Goal: Complete application form

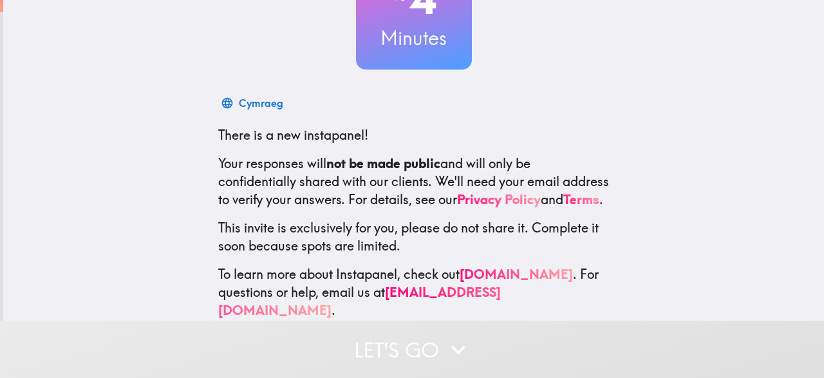
scroll to position [147, 0]
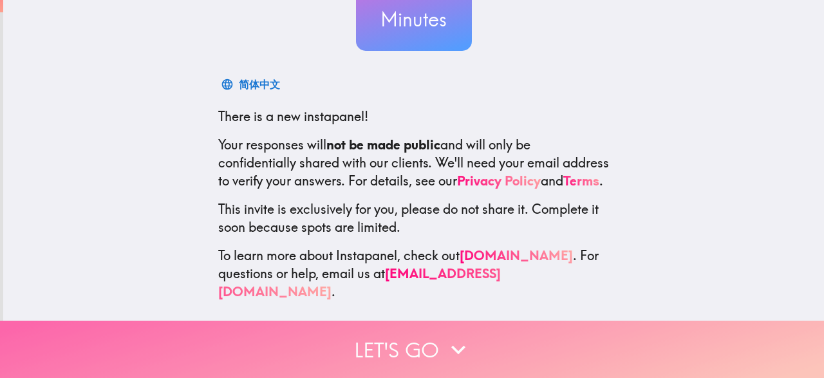
click at [375, 342] on button "Let's go" at bounding box center [412, 349] width 824 height 57
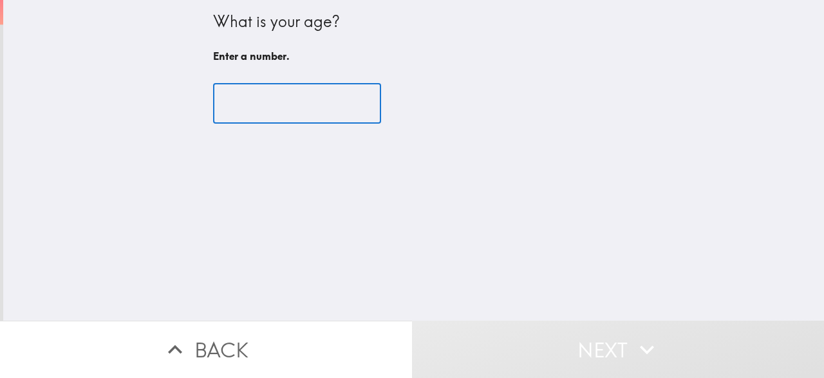
click at [327, 118] on input "number" at bounding box center [297, 104] width 168 height 40
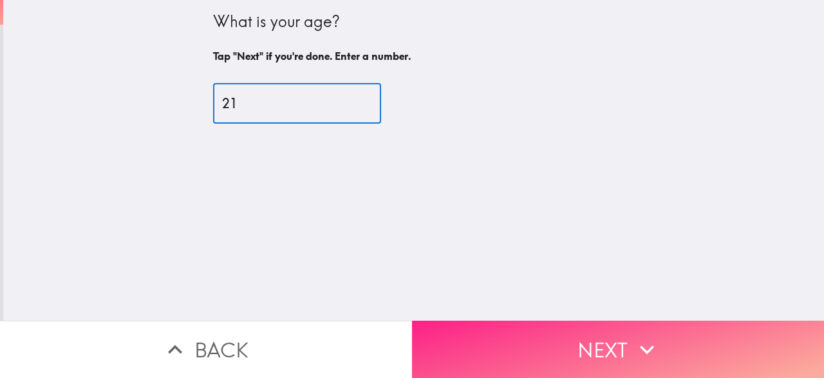
type input "21"
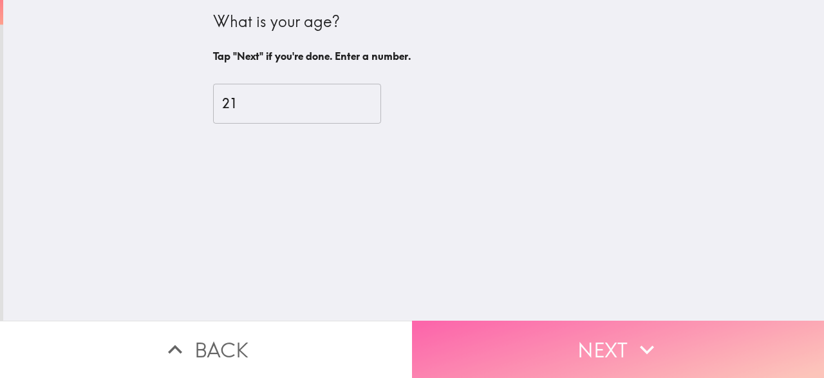
click at [513, 346] on button "Next" at bounding box center [618, 349] width 412 height 57
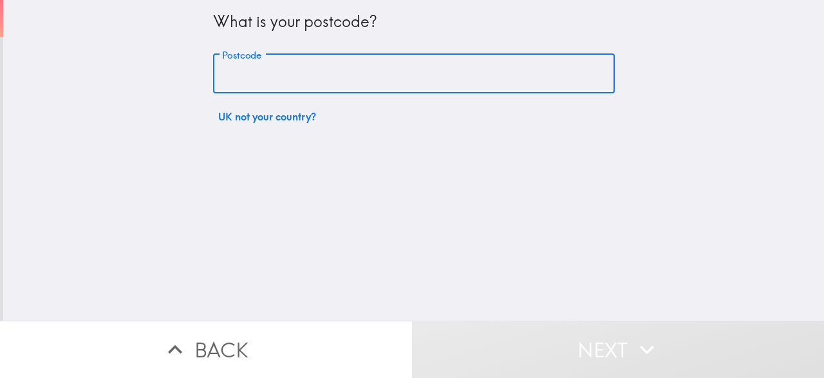
click at [298, 78] on input "Postcode" at bounding box center [414, 74] width 402 height 40
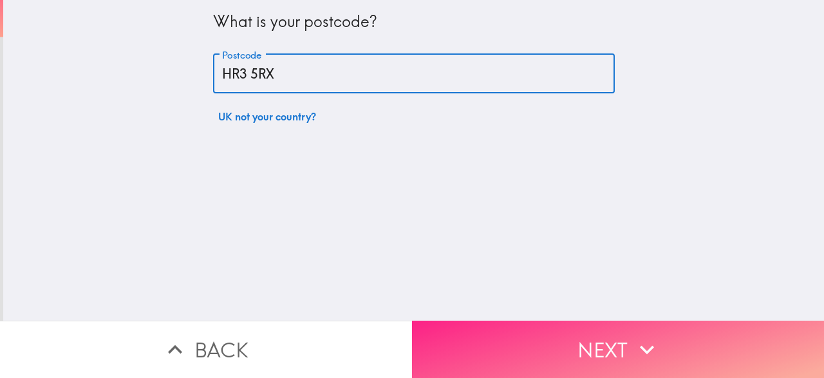
type input "HR3 5RX"
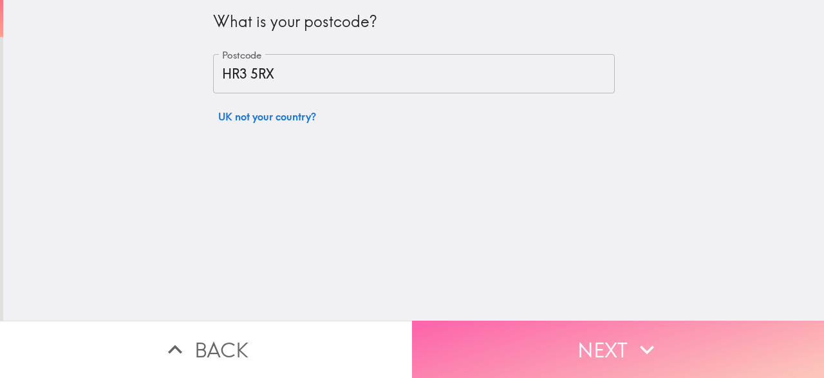
click at [590, 359] on button "Next" at bounding box center [618, 349] width 412 height 57
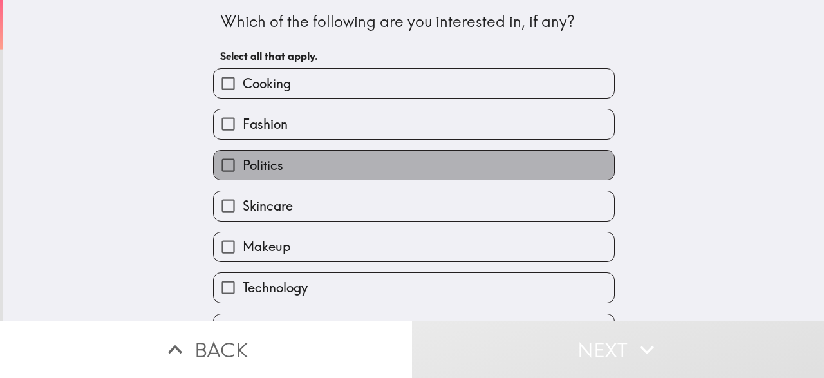
click at [270, 165] on span "Politics" at bounding box center [263, 165] width 41 height 18
click at [243, 165] on input "Politics" at bounding box center [228, 165] width 29 height 29
checkbox input "true"
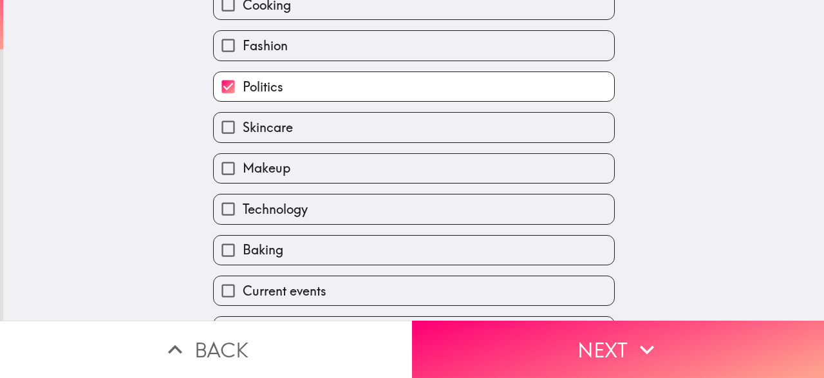
scroll to position [108, 0]
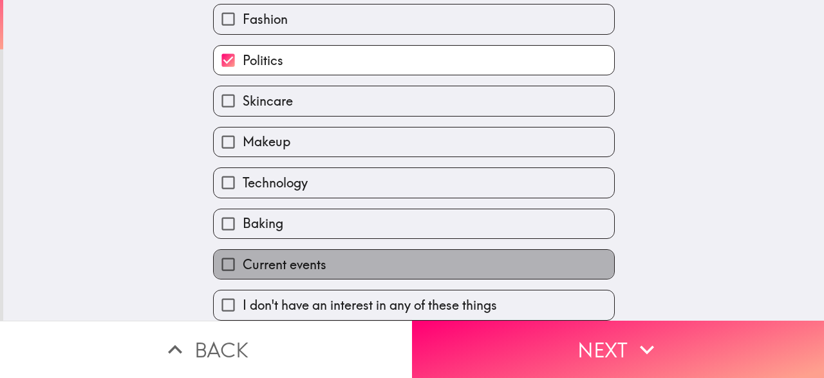
click at [298, 252] on label "Current events" at bounding box center [414, 264] width 401 height 29
click at [243, 252] on input "Current events" at bounding box center [228, 264] width 29 height 29
checkbox input "true"
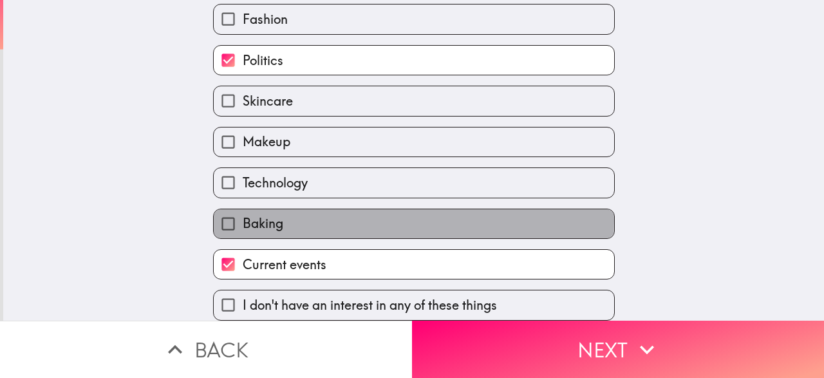
click at [301, 220] on label "Baking" at bounding box center [414, 223] width 401 height 29
click at [243, 220] on input "Baking" at bounding box center [228, 223] width 29 height 29
checkbox input "true"
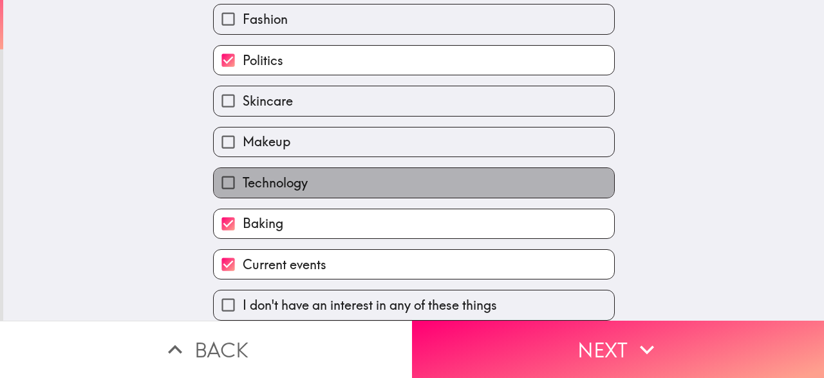
click at [308, 175] on span "Technology" at bounding box center [275, 183] width 65 height 18
click at [243, 175] on input "Technology" at bounding box center [228, 182] width 29 height 29
checkbox input "true"
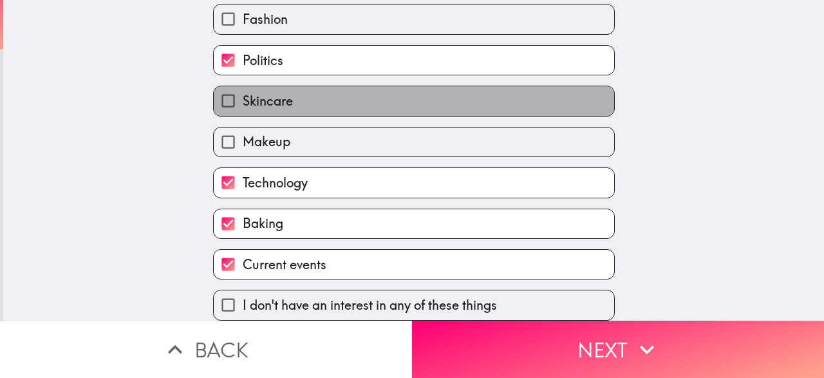
click at [319, 91] on label "Skincare" at bounding box center [414, 100] width 401 height 29
click at [243, 91] on input "Skincare" at bounding box center [228, 100] width 29 height 29
checkbox input "true"
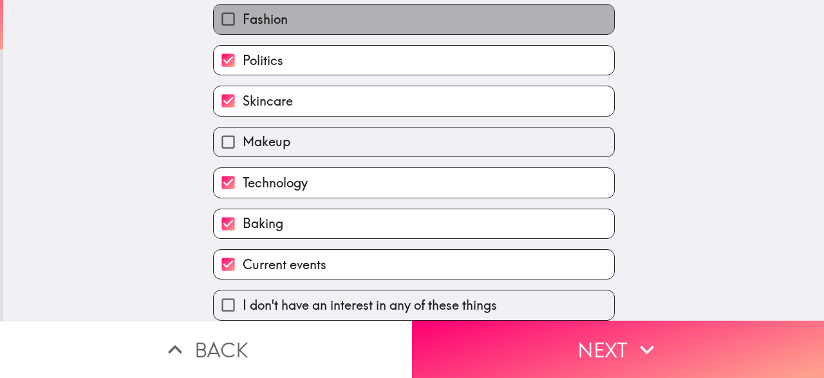
click at [296, 17] on label "Fashion" at bounding box center [414, 19] width 401 height 29
click at [243, 17] on input "Fashion" at bounding box center [228, 19] width 29 height 29
checkbox input "true"
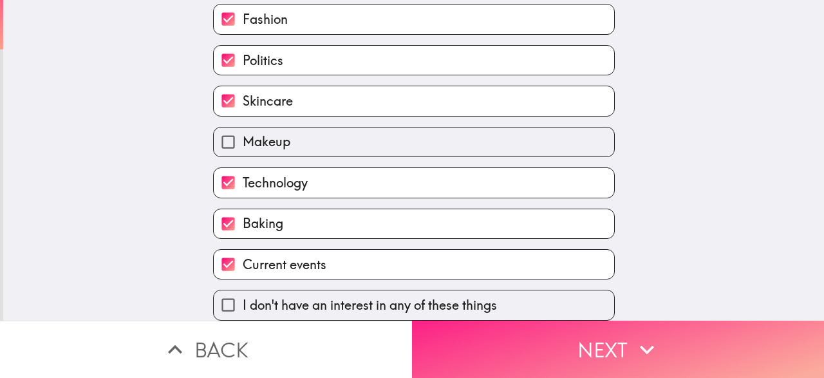
click at [481, 338] on button "Next" at bounding box center [618, 349] width 412 height 57
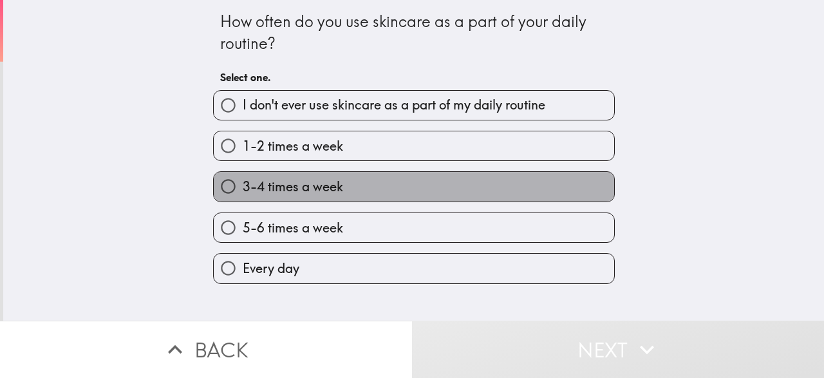
click at [346, 184] on label "3-4 times a week" at bounding box center [414, 186] width 401 height 29
click at [243, 184] on input "3-4 times a week" at bounding box center [228, 186] width 29 height 29
radio input "true"
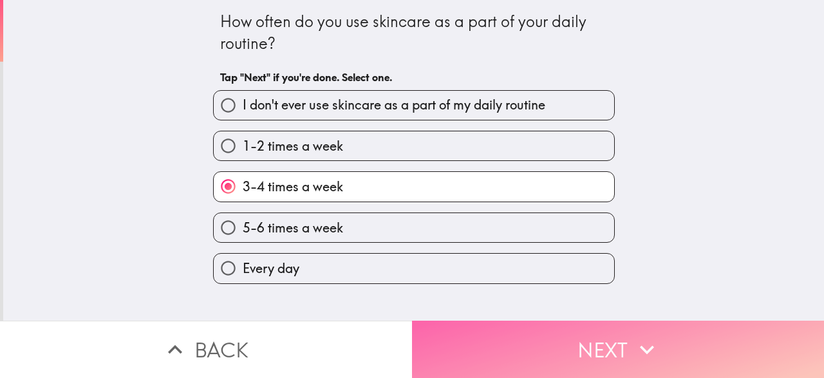
click at [478, 352] on button "Next" at bounding box center [618, 349] width 412 height 57
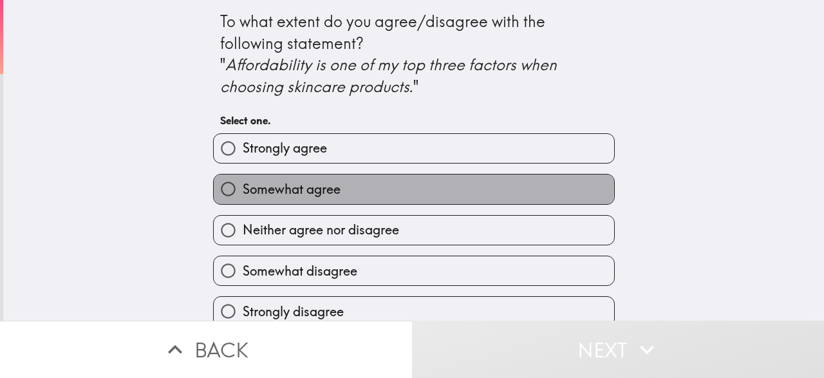
click at [317, 185] on span "Somewhat agree" at bounding box center [292, 189] width 98 height 18
click at [243, 185] on input "Somewhat agree" at bounding box center [228, 189] width 29 height 29
radio input "true"
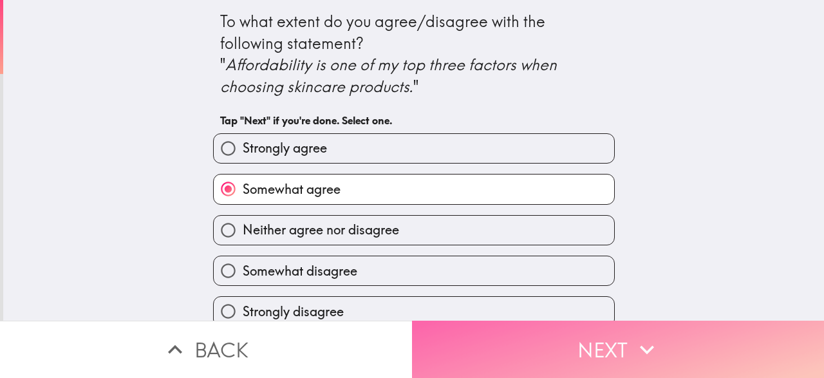
click at [481, 344] on button "Next" at bounding box center [618, 349] width 412 height 57
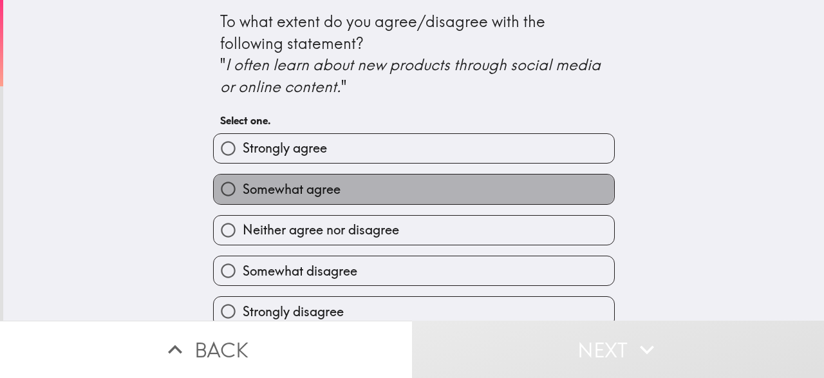
click at [337, 186] on span "Somewhat agree" at bounding box center [292, 189] width 98 height 18
click at [243, 186] on input "Somewhat agree" at bounding box center [228, 189] width 29 height 29
radio input "true"
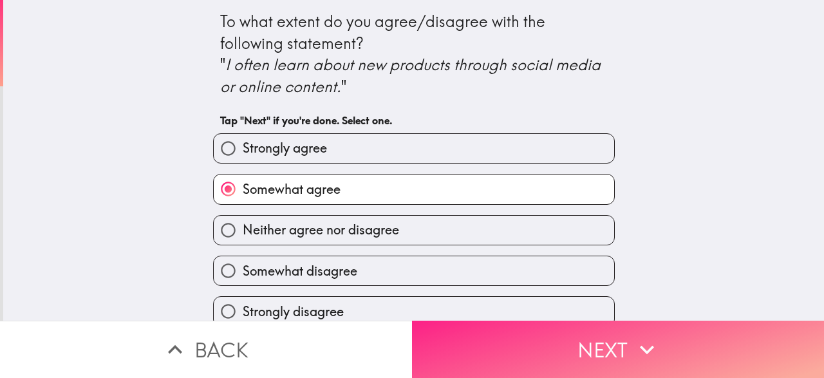
click at [518, 348] on button "Next" at bounding box center [618, 349] width 412 height 57
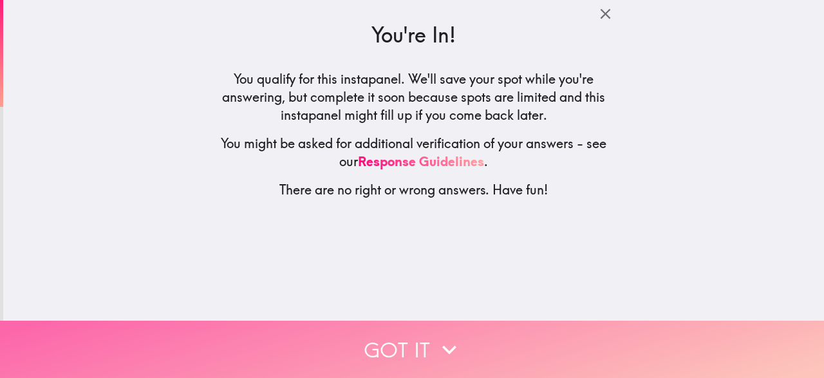
click at [432, 338] on button "Got it" at bounding box center [412, 349] width 824 height 57
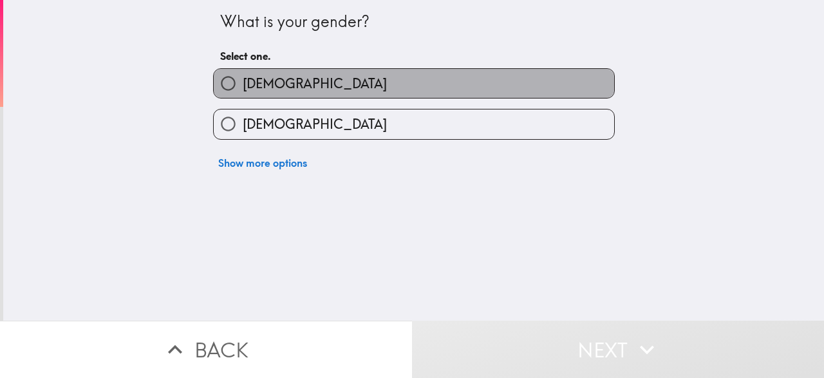
click at [285, 84] on label "[DEMOGRAPHIC_DATA]" at bounding box center [414, 83] width 401 height 29
click at [243, 84] on input "[DEMOGRAPHIC_DATA]" at bounding box center [228, 83] width 29 height 29
radio input "true"
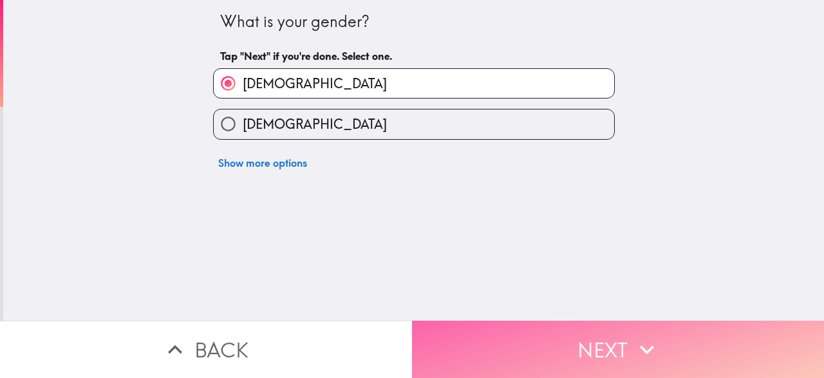
click at [471, 344] on button "Next" at bounding box center [618, 349] width 412 height 57
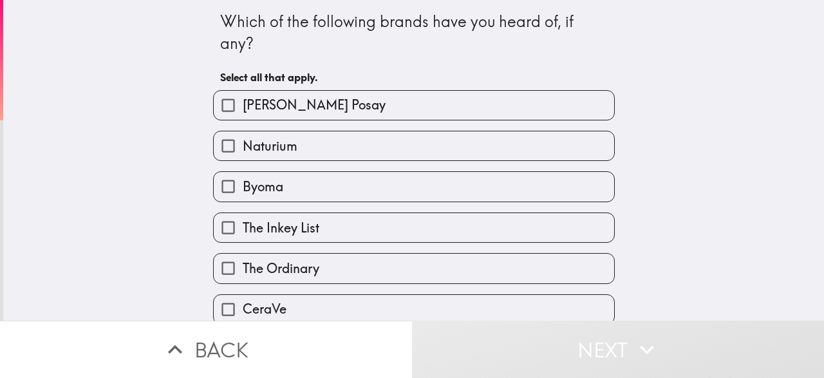
scroll to position [89, 0]
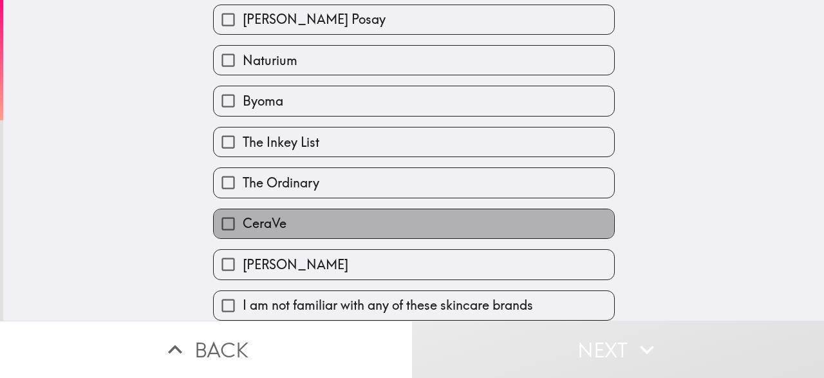
click at [279, 228] on span "CeraVe" at bounding box center [265, 223] width 44 height 18
click at [243, 228] on input "CeraVe" at bounding box center [228, 223] width 29 height 29
checkbox input "true"
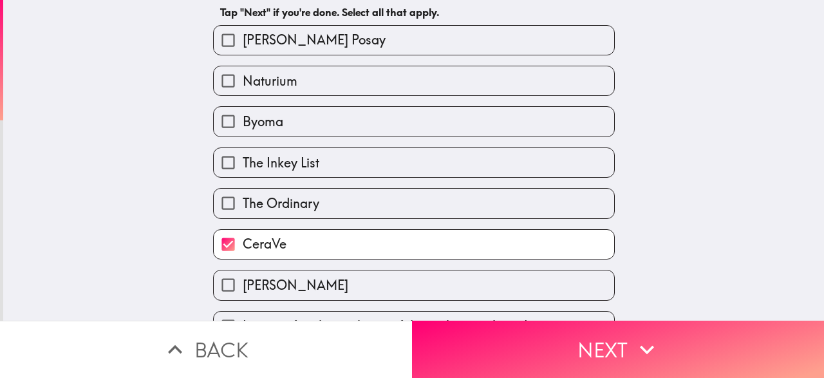
scroll to position [73, 0]
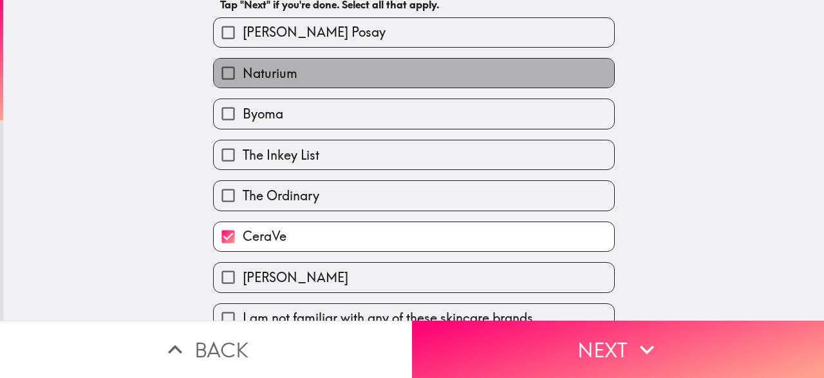
click at [333, 79] on label "Naturium" at bounding box center [414, 73] width 401 height 29
click at [243, 79] on input "Naturium" at bounding box center [228, 73] width 29 height 29
checkbox input "true"
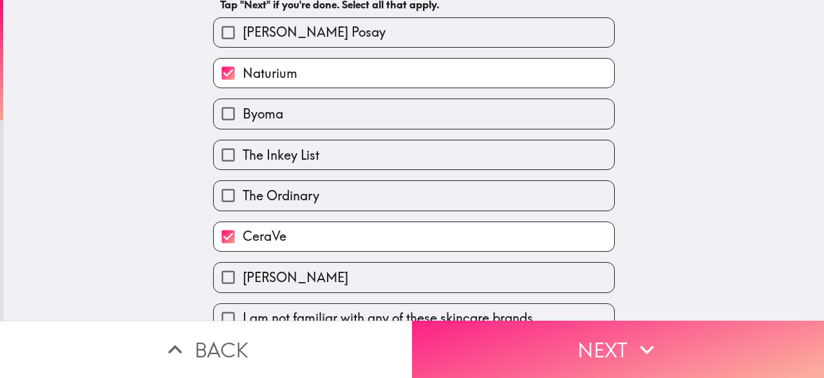
click at [473, 361] on button "Next" at bounding box center [618, 349] width 412 height 57
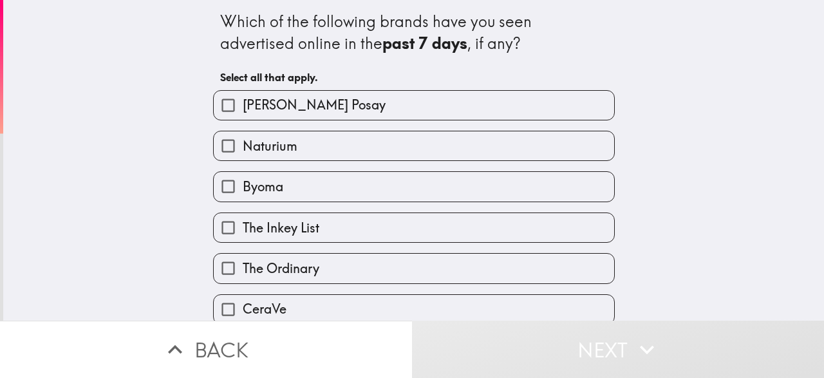
scroll to position [95, 0]
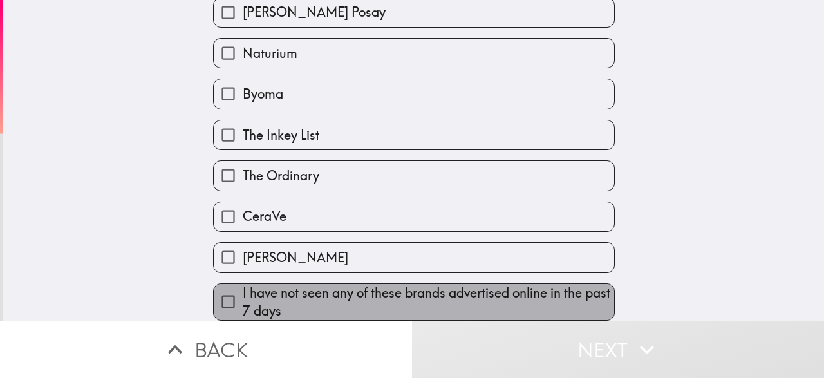
click at [373, 305] on span "I have not seen any of these brands advertised online in the past 7 days" at bounding box center [429, 302] width 372 height 36
click at [243, 305] on input "I have not seen any of these brands advertised online in the past 7 days" at bounding box center [228, 301] width 29 height 29
checkbox input "true"
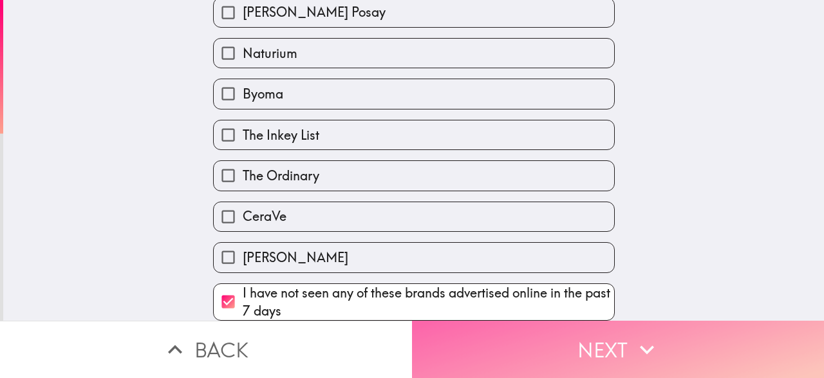
click at [509, 362] on button "Next" at bounding box center [618, 349] width 412 height 57
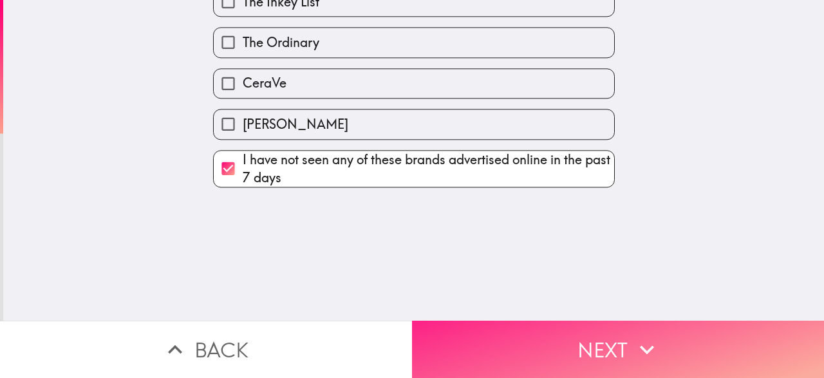
scroll to position [0, 0]
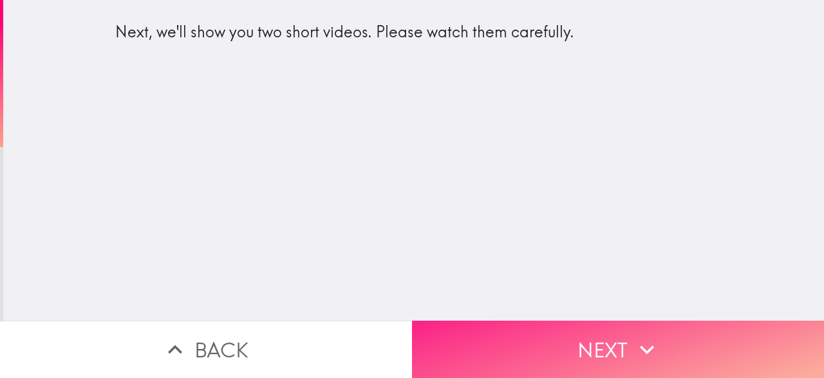
click at [510, 354] on button "Next" at bounding box center [618, 349] width 412 height 57
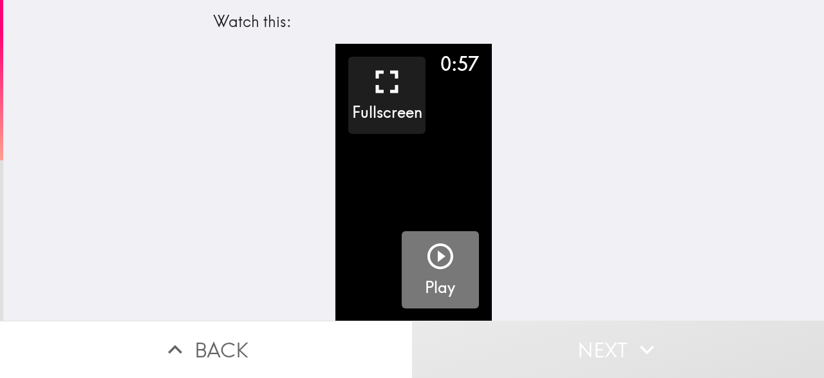
click at [463, 283] on button "Play" at bounding box center [440, 269] width 77 height 77
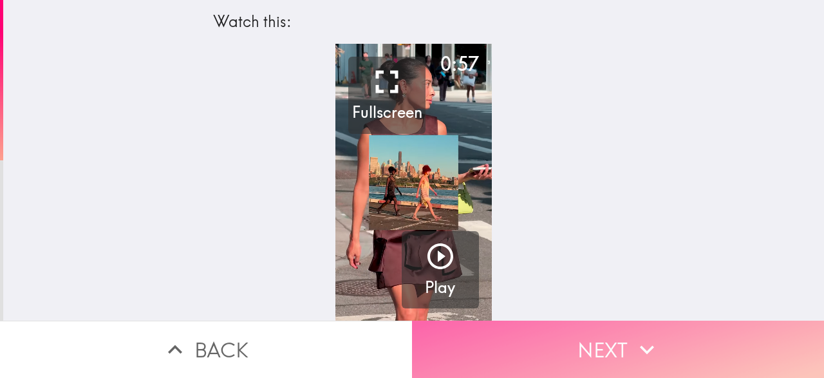
click at [524, 364] on button "Next" at bounding box center [618, 349] width 412 height 57
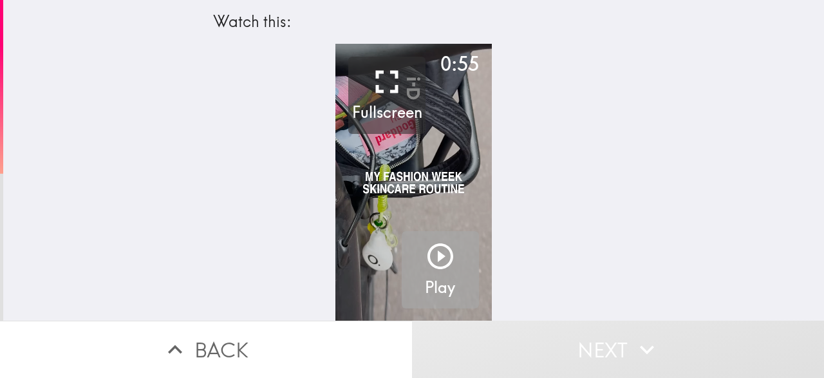
click at [428, 269] on icon "button" at bounding box center [440, 256] width 31 height 31
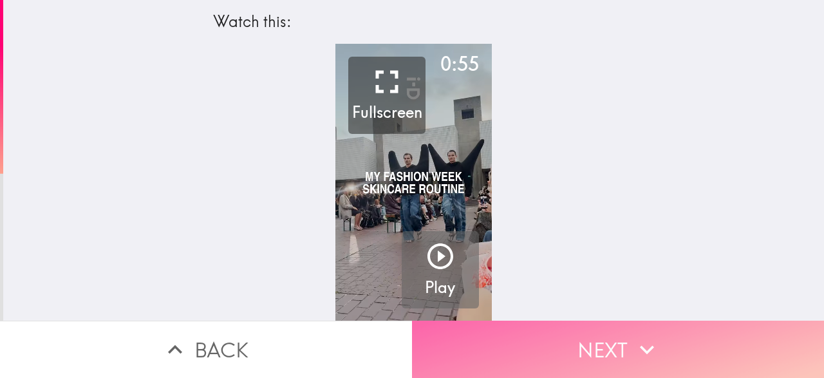
click at [532, 372] on button "Next" at bounding box center [618, 349] width 412 height 57
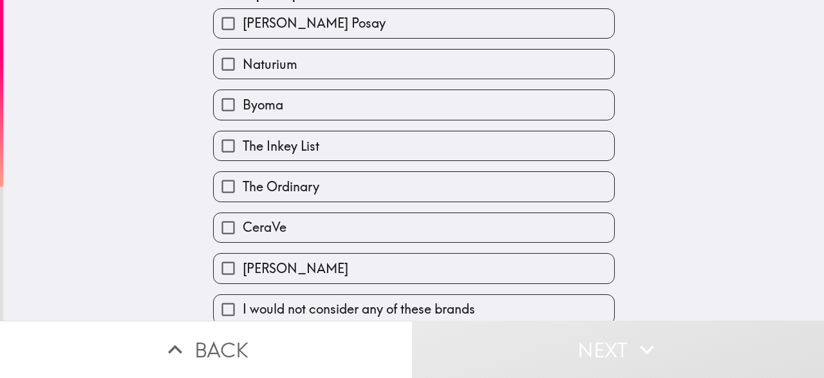
scroll to position [82, 0]
click at [339, 182] on label "The Ordinary" at bounding box center [414, 185] width 401 height 29
click at [243, 182] on input "The Ordinary" at bounding box center [228, 185] width 29 height 29
checkbox input "true"
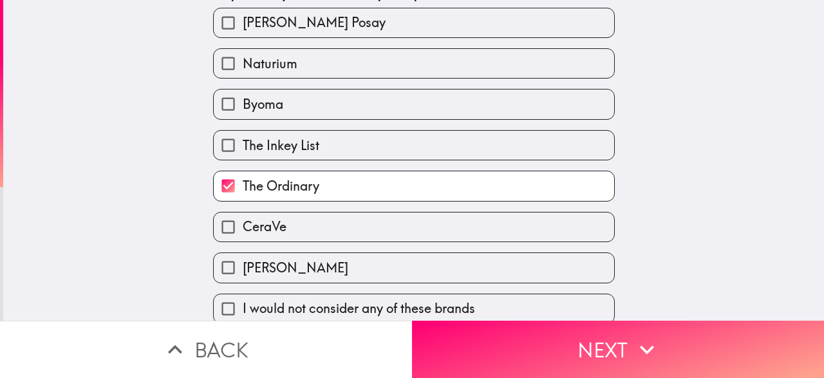
scroll to position [89, 0]
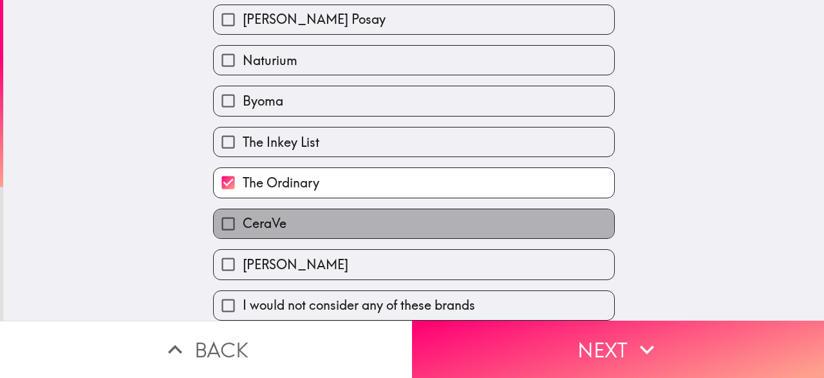
click at [272, 220] on span "CeraVe" at bounding box center [265, 223] width 44 height 18
click at [243, 220] on input "CeraVe" at bounding box center [228, 223] width 29 height 29
checkbox input "true"
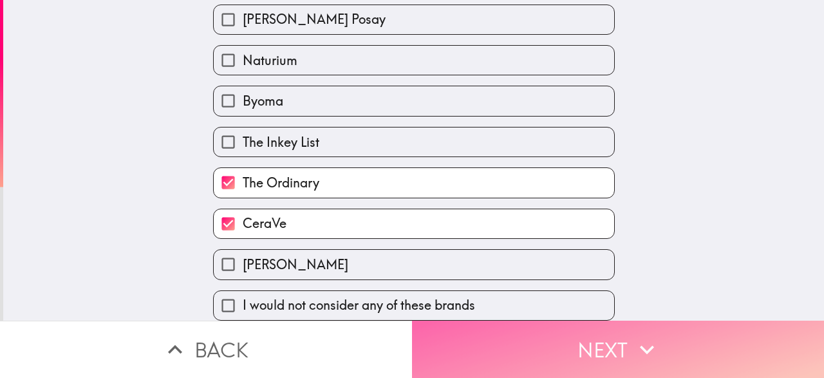
click at [561, 372] on button "Next" at bounding box center [618, 349] width 412 height 57
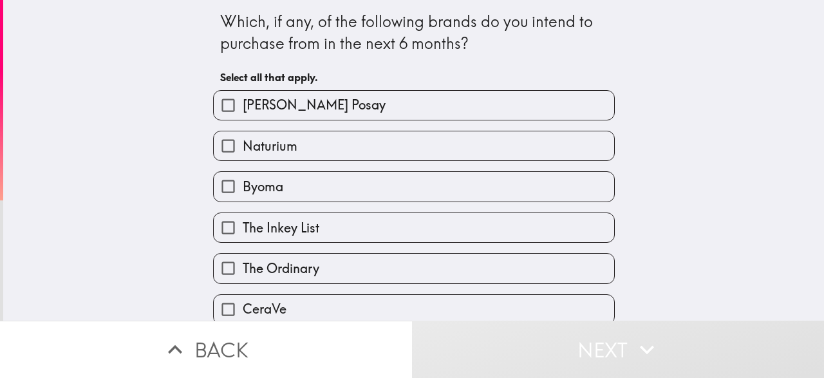
scroll to position [95, 0]
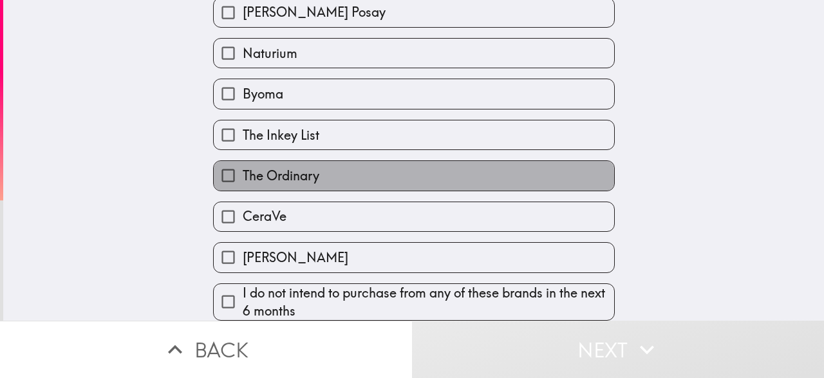
click at [316, 178] on span "The Ordinary" at bounding box center [281, 176] width 77 height 18
click at [243, 178] on input "The Ordinary" at bounding box center [228, 175] width 29 height 29
checkbox input "true"
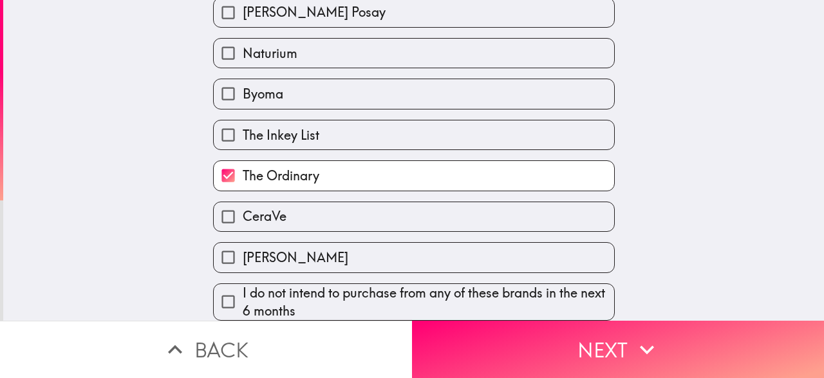
click at [304, 199] on div "CeraVe" at bounding box center [409, 211] width 412 height 41
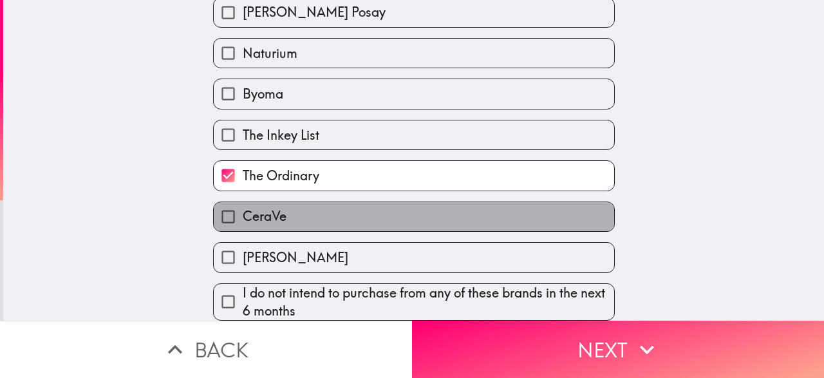
click at [293, 212] on label "CeraVe" at bounding box center [414, 216] width 401 height 29
click at [243, 212] on input "CeraVe" at bounding box center [228, 216] width 29 height 29
checkbox input "true"
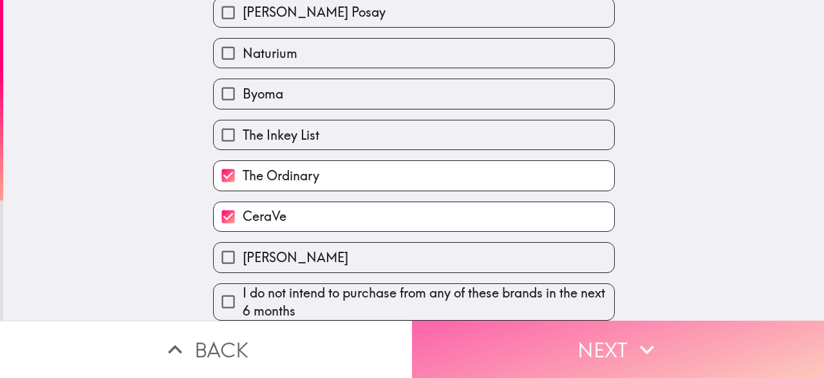
click at [491, 351] on button "Next" at bounding box center [618, 349] width 412 height 57
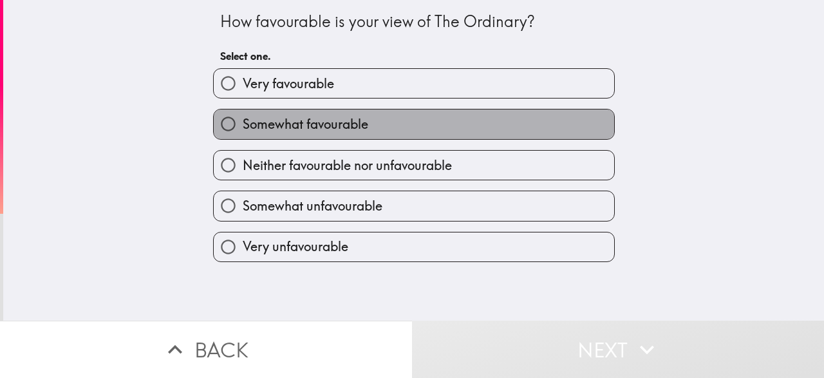
click at [350, 118] on span "Somewhat favourable" at bounding box center [306, 124] width 126 height 18
click at [243, 118] on input "Somewhat favourable" at bounding box center [228, 123] width 29 height 29
radio input "true"
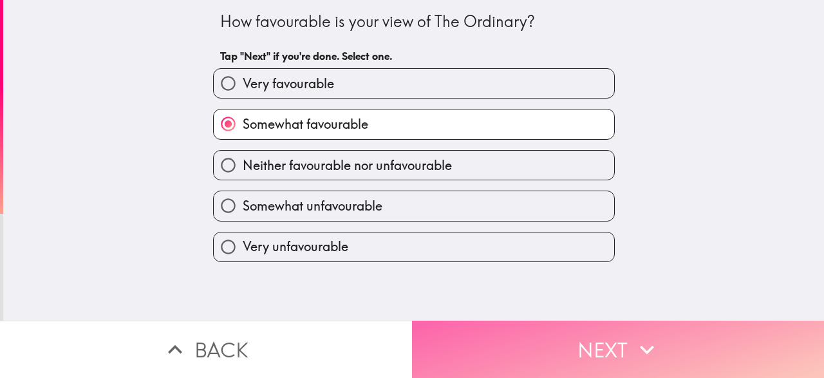
click at [517, 328] on button "Next" at bounding box center [618, 349] width 412 height 57
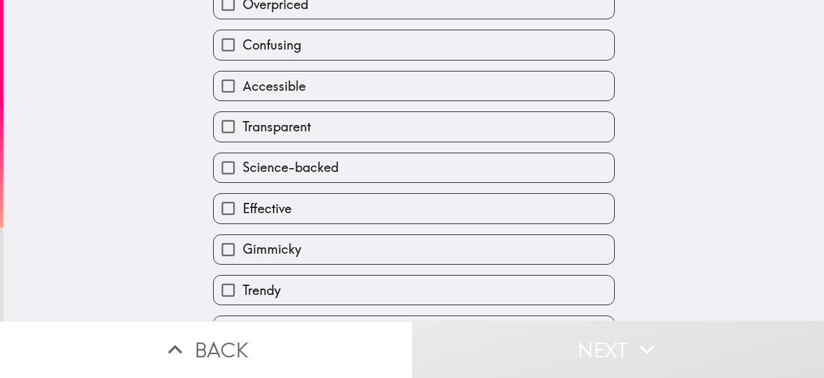
scroll to position [143, 0]
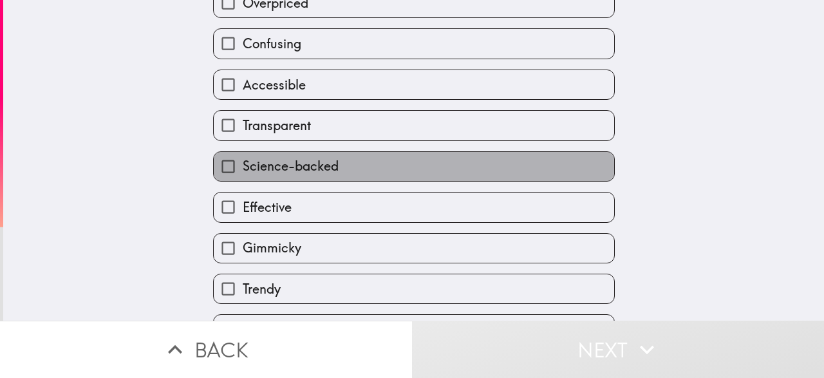
click at [339, 169] on label "Science-backed" at bounding box center [414, 166] width 401 height 29
click at [243, 169] on input "Science-backed" at bounding box center [228, 166] width 29 height 29
checkbox input "true"
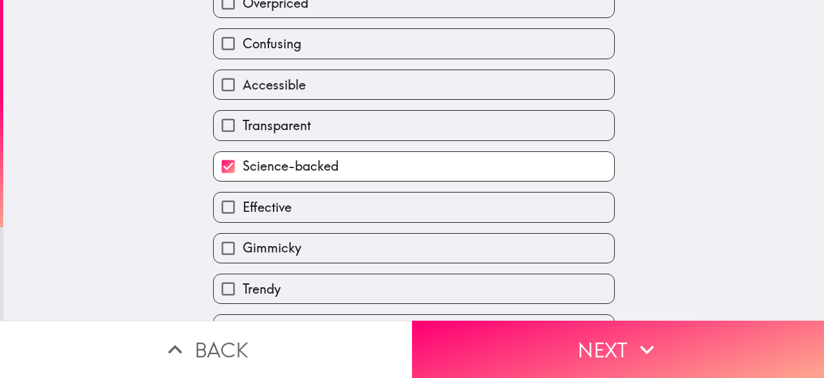
scroll to position [212, 0]
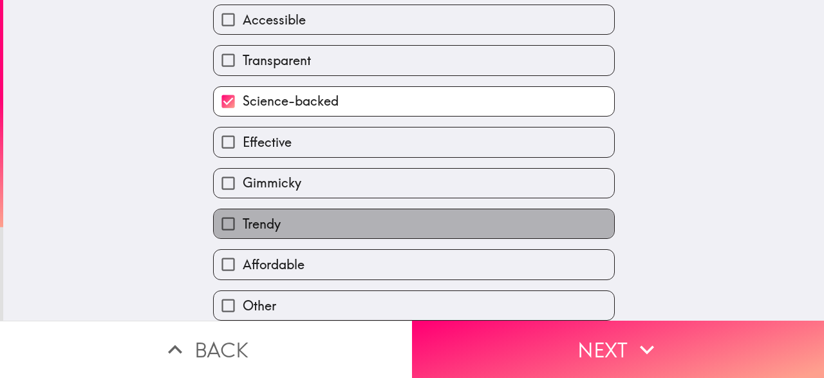
click at [321, 223] on label "Trendy" at bounding box center [414, 223] width 401 height 29
click at [243, 223] on input "Trendy" at bounding box center [228, 223] width 29 height 29
checkbox input "true"
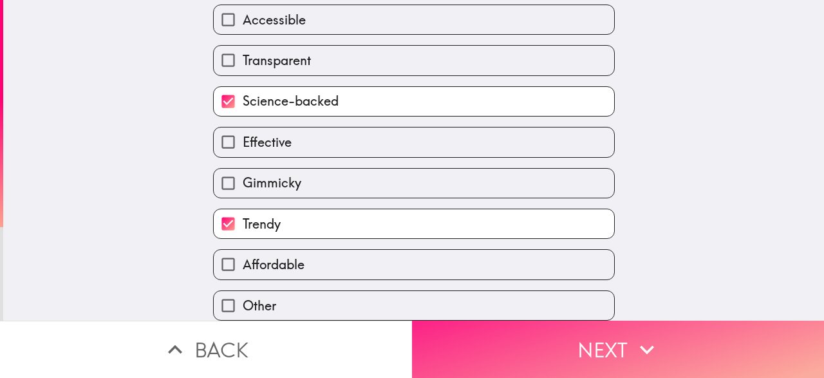
click at [552, 369] on button "Next" at bounding box center [618, 349] width 412 height 57
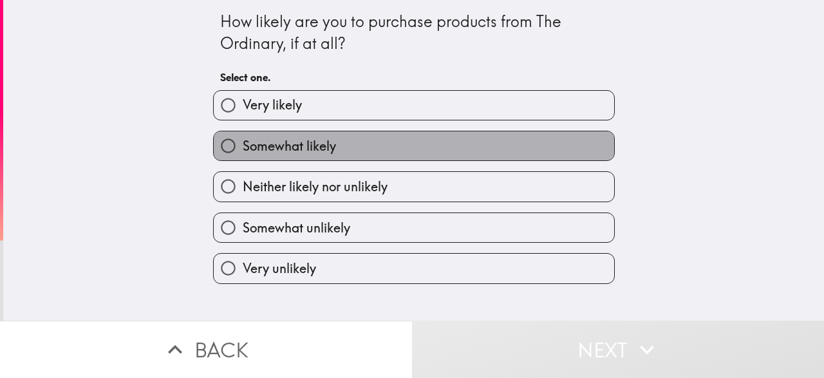
click at [398, 142] on label "Somewhat likely" at bounding box center [414, 145] width 401 height 29
click at [243, 142] on input "Somewhat likely" at bounding box center [228, 145] width 29 height 29
radio input "true"
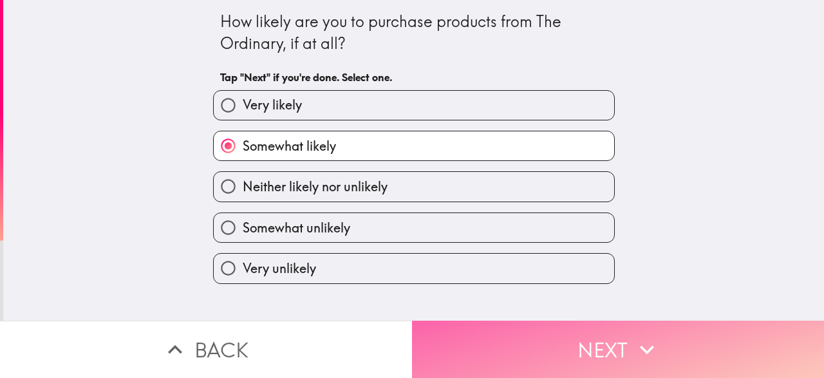
click at [585, 341] on button "Next" at bounding box center [618, 349] width 412 height 57
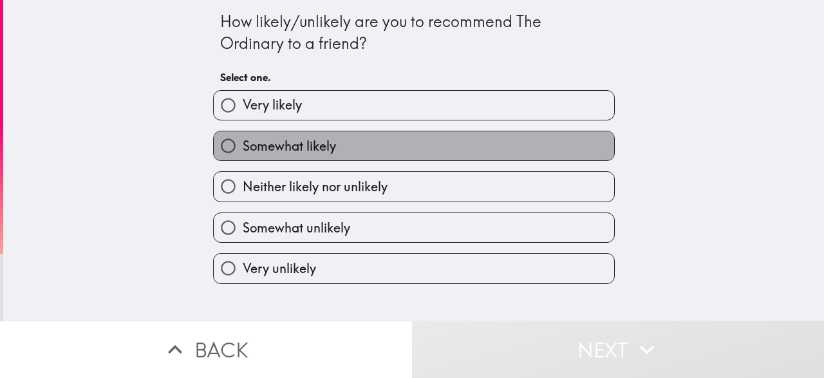
click at [325, 139] on span "Somewhat likely" at bounding box center [289, 146] width 93 height 18
click at [243, 139] on input "Somewhat likely" at bounding box center [228, 145] width 29 height 29
radio input "true"
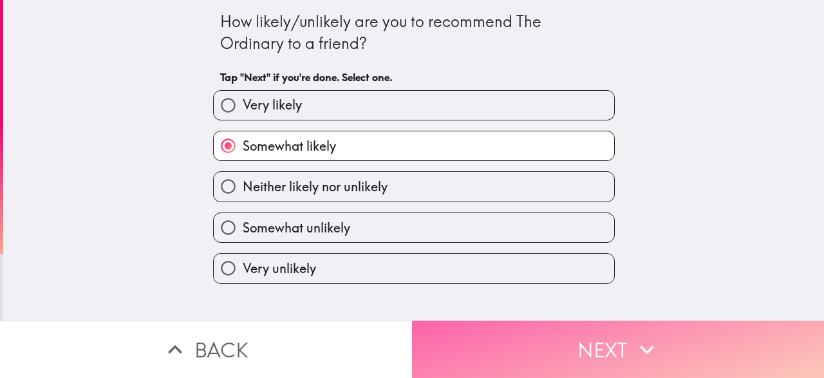
click at [535, 359] on button "Next" at bounding box center [618, 349] width 412 height 57
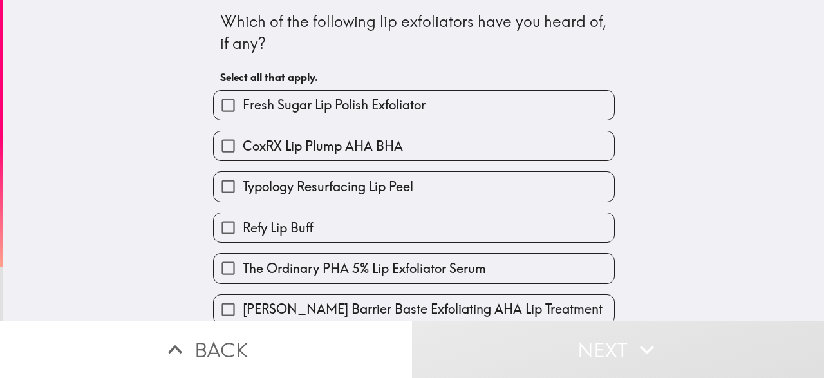
scroll to position [89, 0]
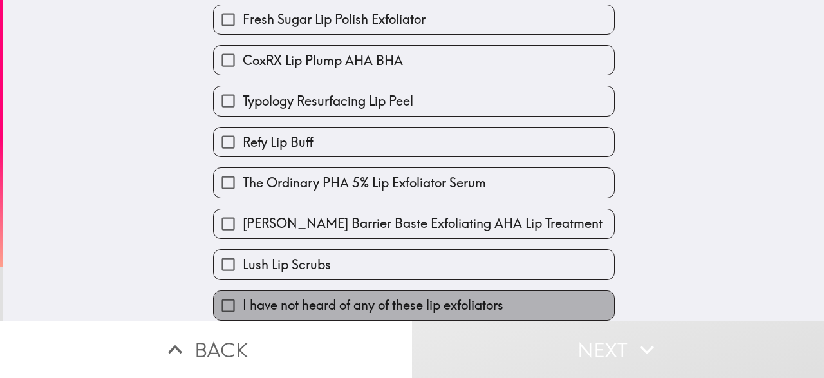
click at [374, 300] on span "I have not heard of any of these lip exfoliators" at bounding box center [373, 305] width 261 height 18
click at [243, 300] on input "I have not heard of any of these lip exfoliators" at bounding box center [228, 305] width 29 height 29
checkbox input "true"
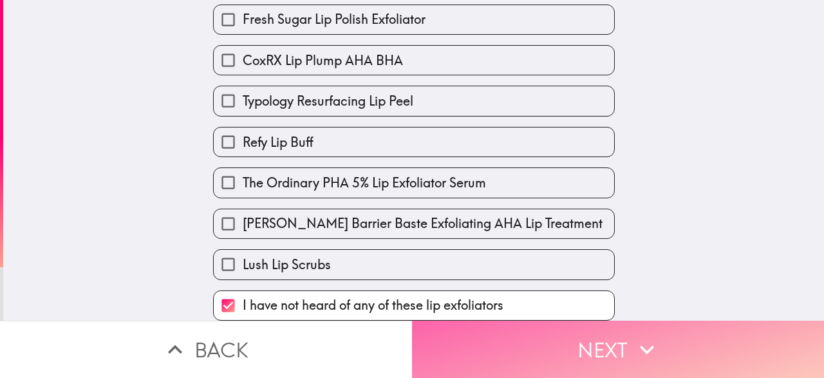
click at [527, 350] on button "Next" at bounding box center [618, 349] width 412 height 57
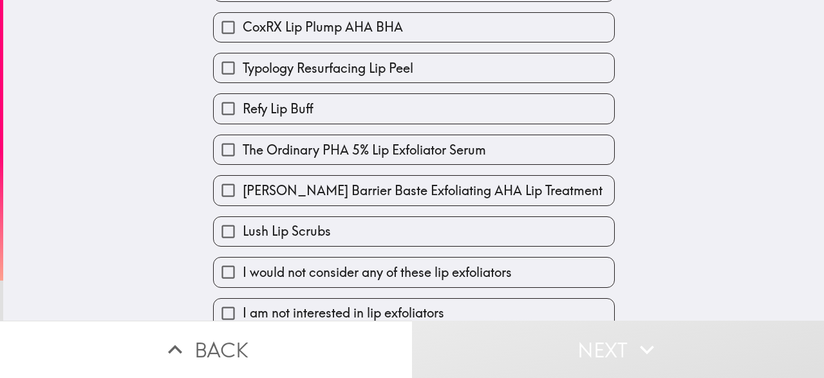
scroll to position [151, 0]
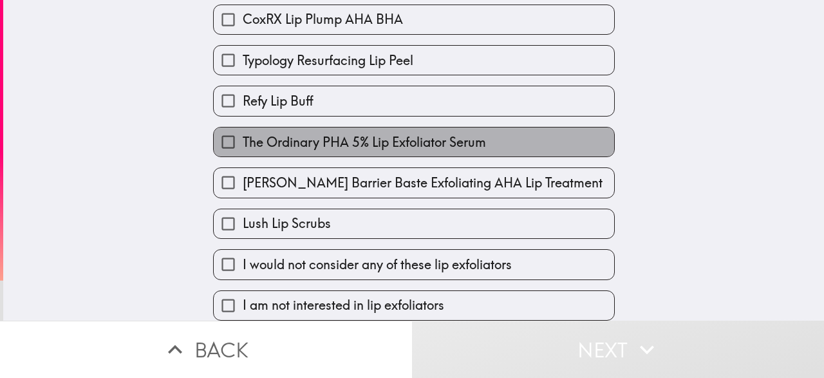
click at [419, 138] on span "The Ordinary PHA 5% Lip Exfoliator Serum" at bounding box center [364, 142] width 243 height 18
click at [243, 138] on input "The Ordinary PHA 5% Lip Exfoliator Serum" at bounding box center [228, 141] width 29 height 29
checkbox input "true"
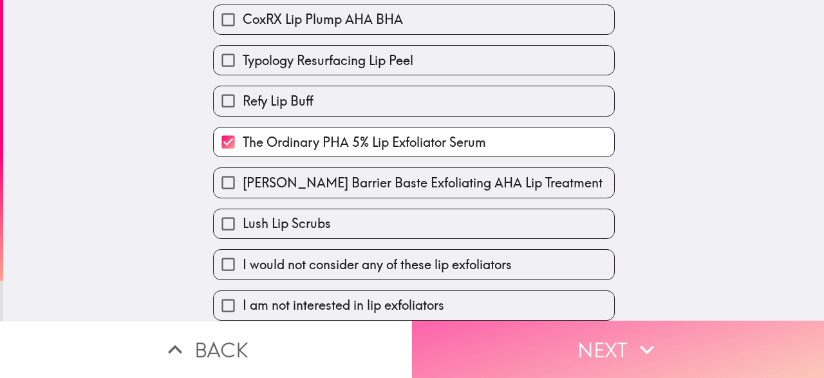
click at [494, 339] on button "Next" at bounding box center [618, 349] width 412 height 57
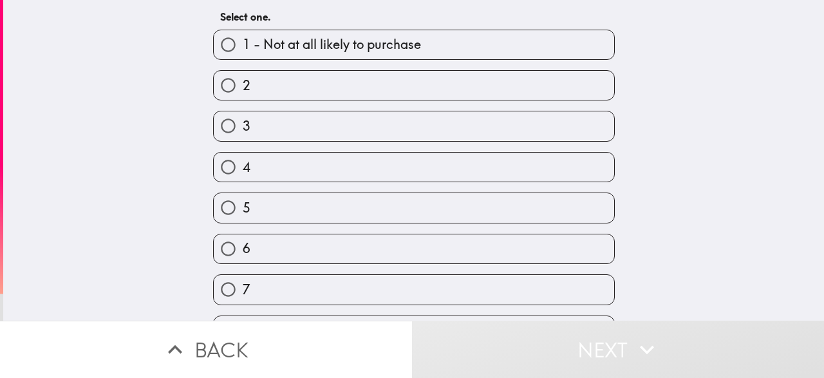
scroll to position [169, 0]
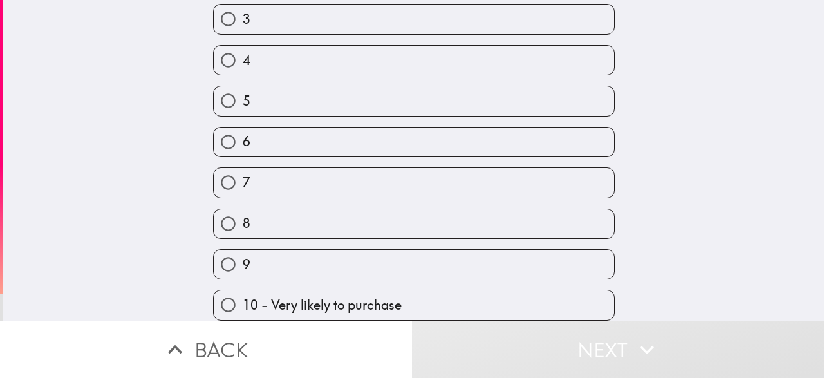
click at [388, 229] on label "8" at bounding box center [414, 223] width 401 height 29
click at [243, 229] on input "8" at bounding box center [228, 223] width 29 height 29
radio input "true"
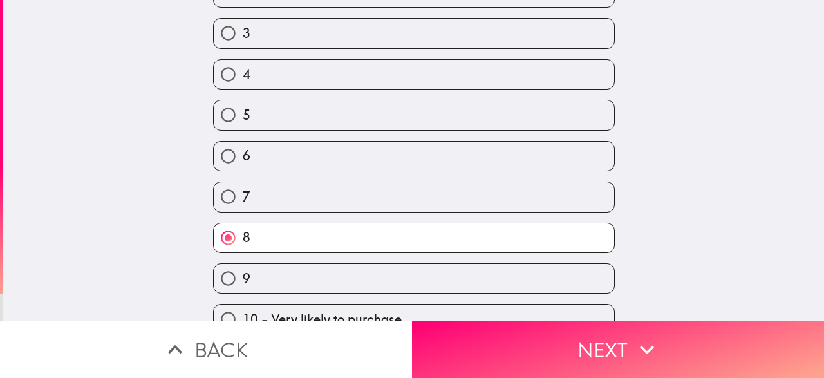
scroll to position [153, 0]
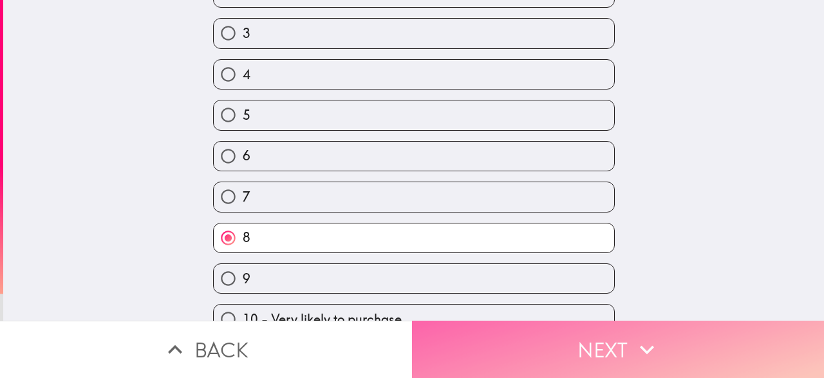
click at [575, 352] on button "Next" at bounding box center [618, 349] width 412 height 57
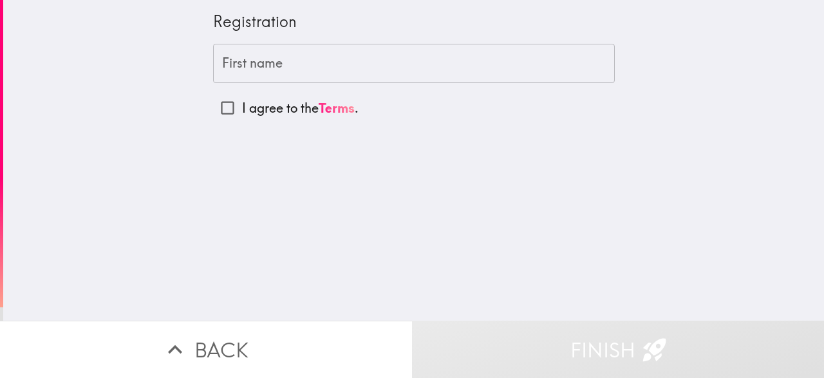
click at [269, 65] on input "First name" at bounding box center [414, 64] width 402 height 40
click at [235, 106] on input "I agree to the Terms ." at bounding box center [227, 107] width 29 height 29
checkbox input "true"
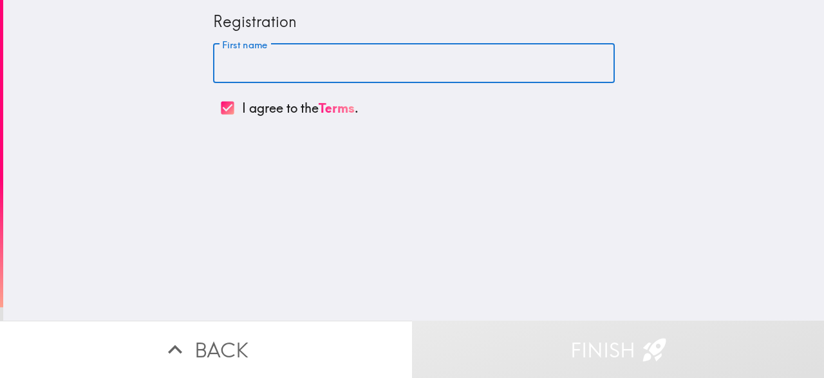
click at [265, 77] on input "First name" at bounding box center [414, 64] width 402 height 40
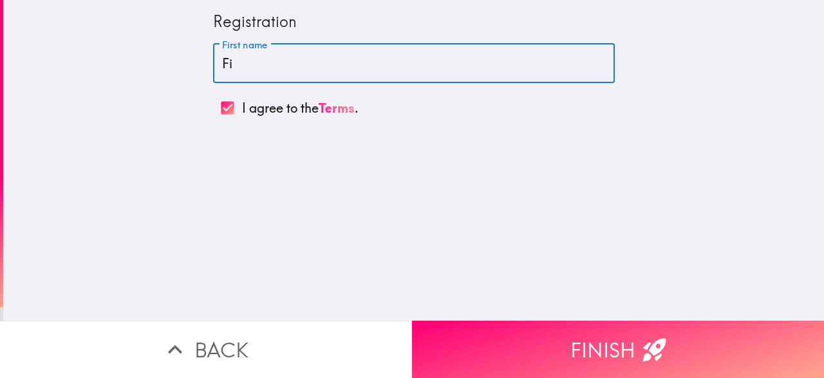
type input "Fi"
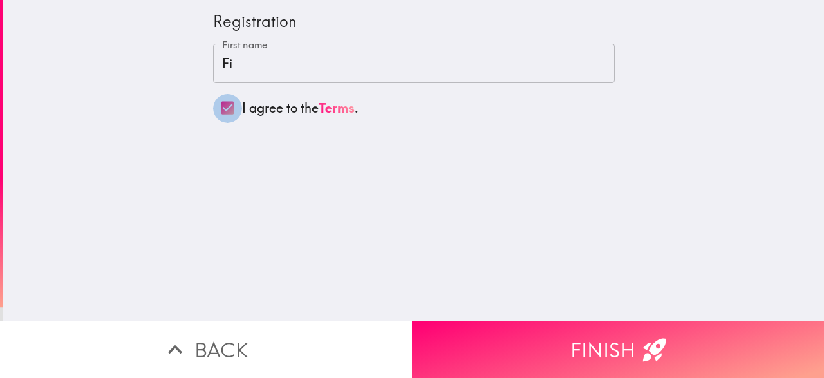
click at [231, 108] on input "I agree to the Terms ." at bounding box center [227, 107] width 29 height 29
checkbox input "false"
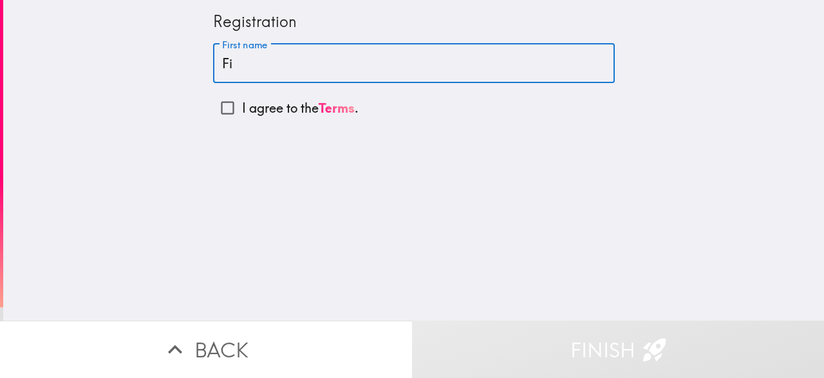
click at [266, 64] on input "Fi" at bounding box center [414, 64] width 402 height 40
type input "Fin"
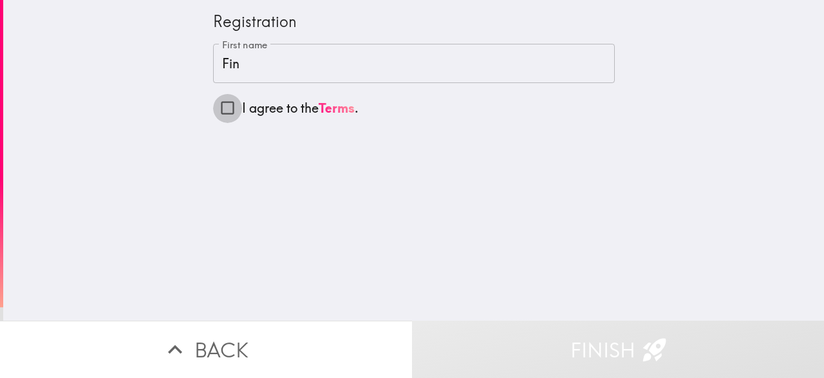
click at [230, 111] on input "I agree to the Terms ." at bounding box center [227, 107] width 29 height 29
checkbox input "true"
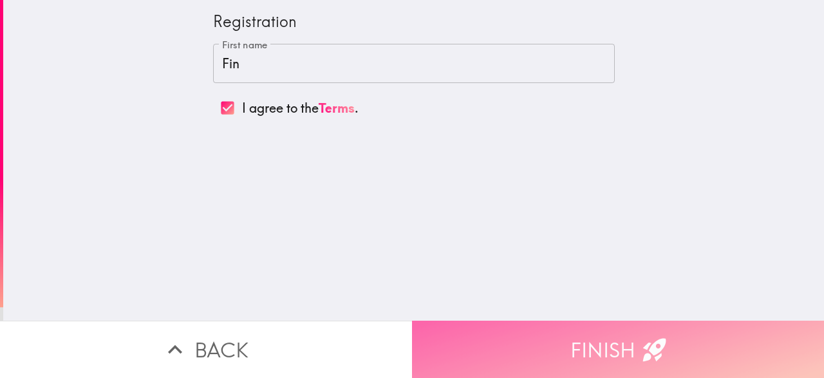
click at [550, 341] on button "Finish" at bounding box center [618, 349] width 412 height 57
